Goal: Information Seeking & Learning: Learn about a topic

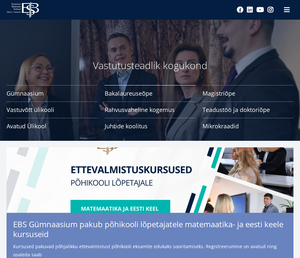
click at [147, 96] on span "Bakalaureuseõpe Tutvu ja registreeru" at bounding box center [150, 93] width 91 height 7
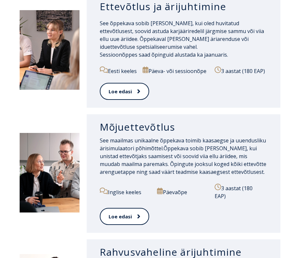
scroll to position [363, 0]
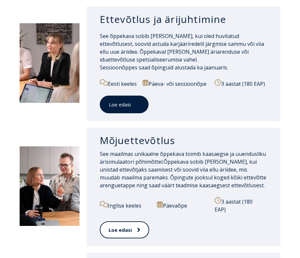
click at [128, 111] on link "Loe edasi" at bounding box center [124, 105] width 49 height 18
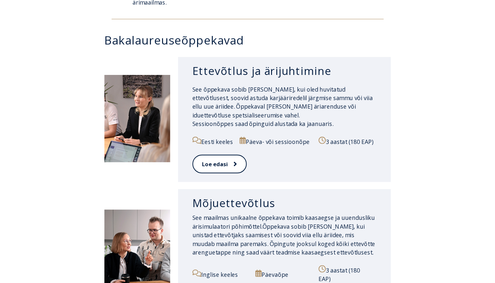
scroll to position [317, 0]
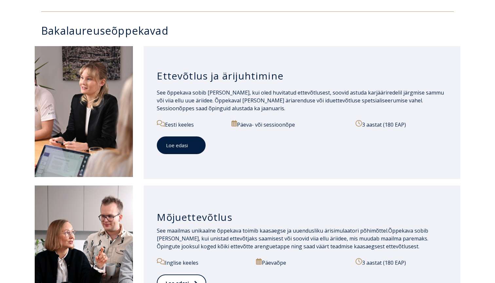
click at [185, 151] on link "Loe edasi" at bounding box center [181, 146] width 49 height 18
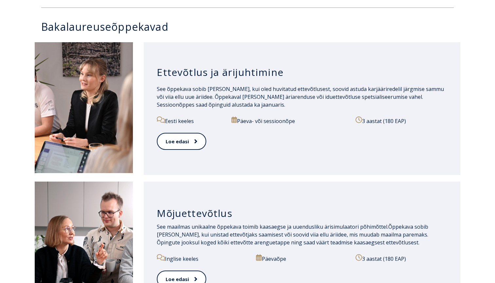
scroll to position [344, 0]
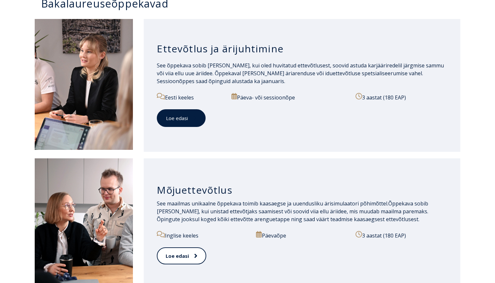
click at [192, 113] on link "Loe edasi" at bounding box center [181, 118] width 49 height 18
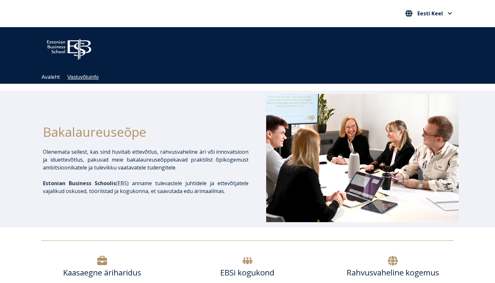
click at [75, 79] on link "Vastuvõtuinfo" at bounding box center [82, 77] width 31 height 6
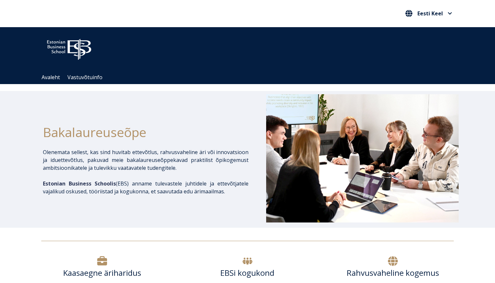
click at [77, 44] on img at bounding box center [69, 48] width 56 height 28
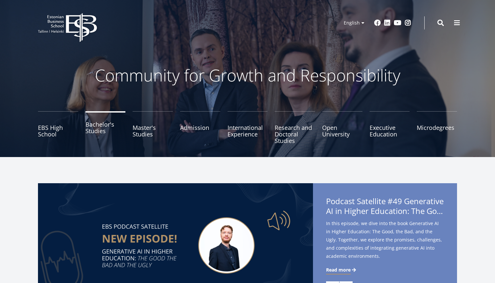
click at [105, 136] on link "Bachelor's Studies" at bounding box center [106, 127] width 40 height 33
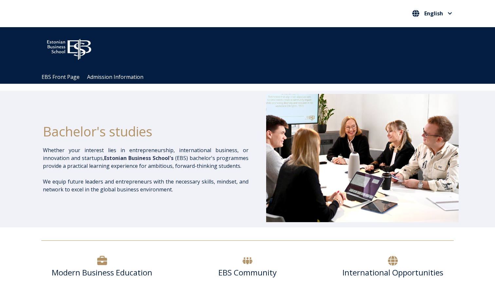
click at [438, 19] on div "Open main menu Close main menu English Eesti Keel English" at bounding box center [248, 13] width 426 height 27
click at [440, 11] on span "English" at bounding box center [434, 13] width 18 height 5
click at [427, 31] on link "Eesti Keel" at bounding box center [432, 27] width 30 height 10
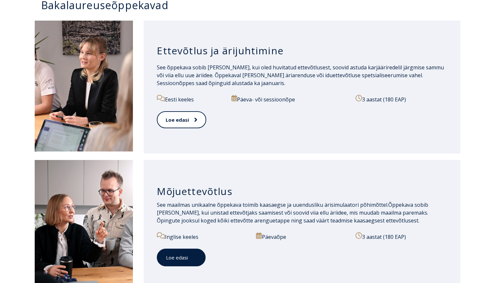
scroll to position [321, 0]
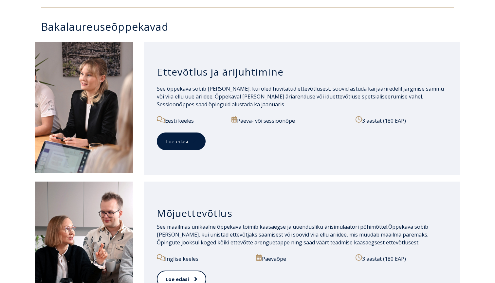
click at [194, 140] on icon at bounding box center [195, 142] width 3 height 4
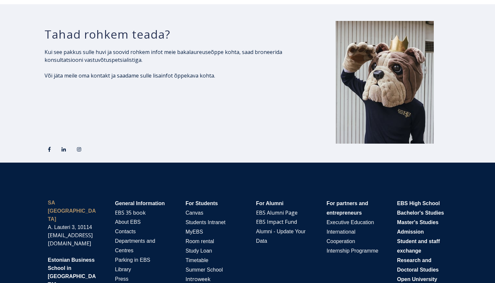
scroll to position [1012, 0]
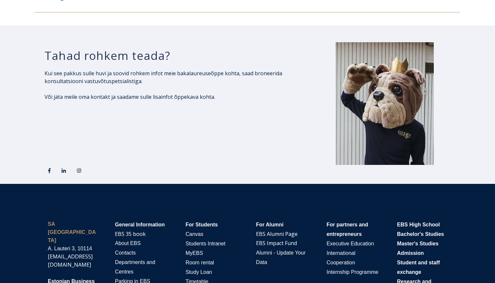
click at [383, 120] on img at bounding box center [385, 103] width 98 height 123
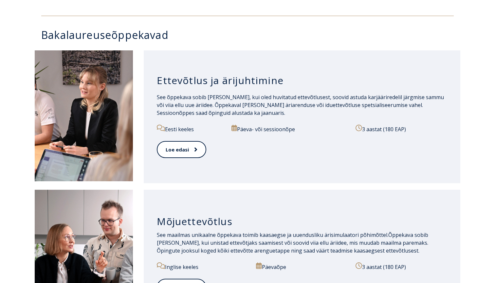
scroll to position [306, 0]
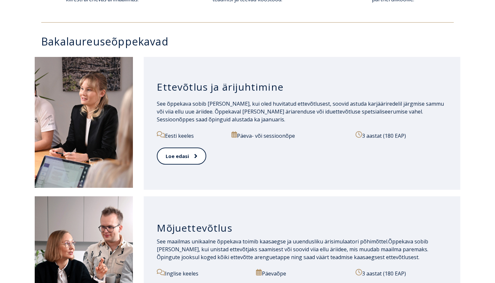
drag, startPoint x: 248, startPoint y: 137, endPoint x: 311, endPoint y: 139, distance: 62.6
click at [311, 139] on p "Päeva- või sessioonõpe" at bounding box center [290, 135] width 117 height 9
click at [169, 162] on link "Loe edasi" at bounding box center [181, 156] width 49 height 18
